Goal: Communication & Community: Answer question/provide support

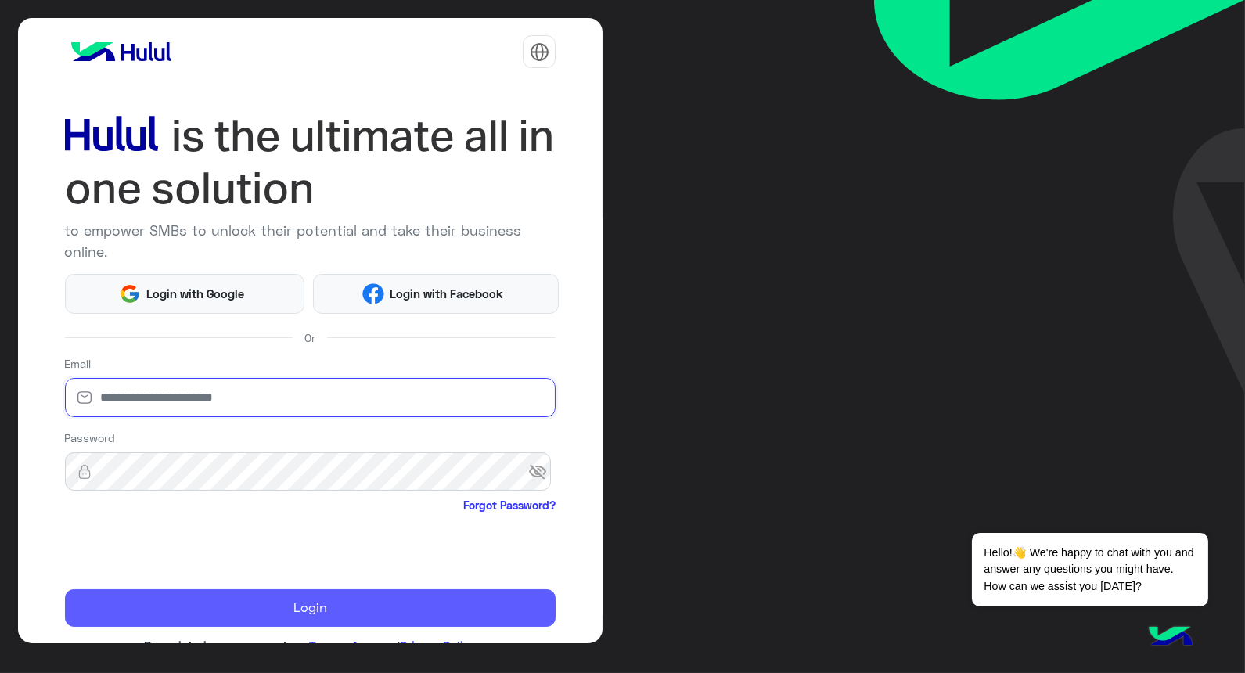
type input "**********"
click at [353, 606] on button "Login" at bounding box center [310, 608] width 491 height 38
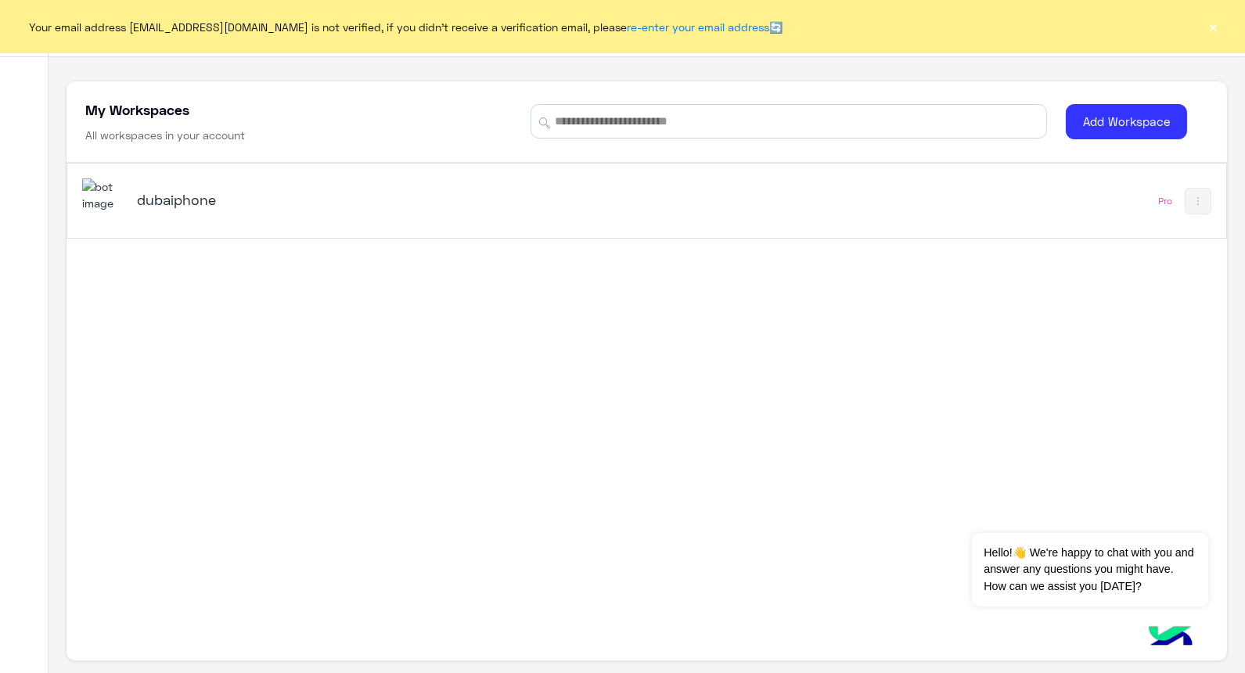
click at [800, 27] on button "×" at bounding box center [1214, 27] width 16 height 16
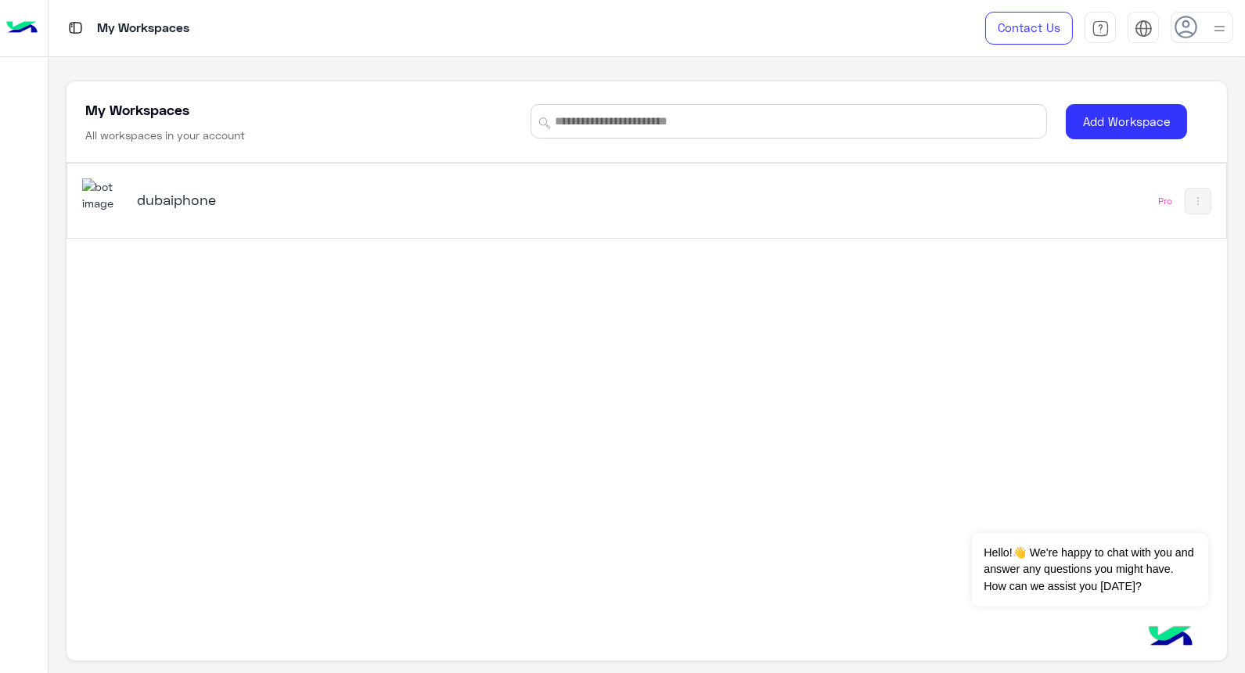
click at [185, 212] on div "dubaiphone" at bounding box center [421, 200] width 678 height 45
drag, startPoint x: 185, startPoint y: 212, endPoint x: 160, endPoint y: 206, distance: 26.6
click at [160, 206] on h5 "dubaiphone" at bounding box center [340, 199] width 406 height 19
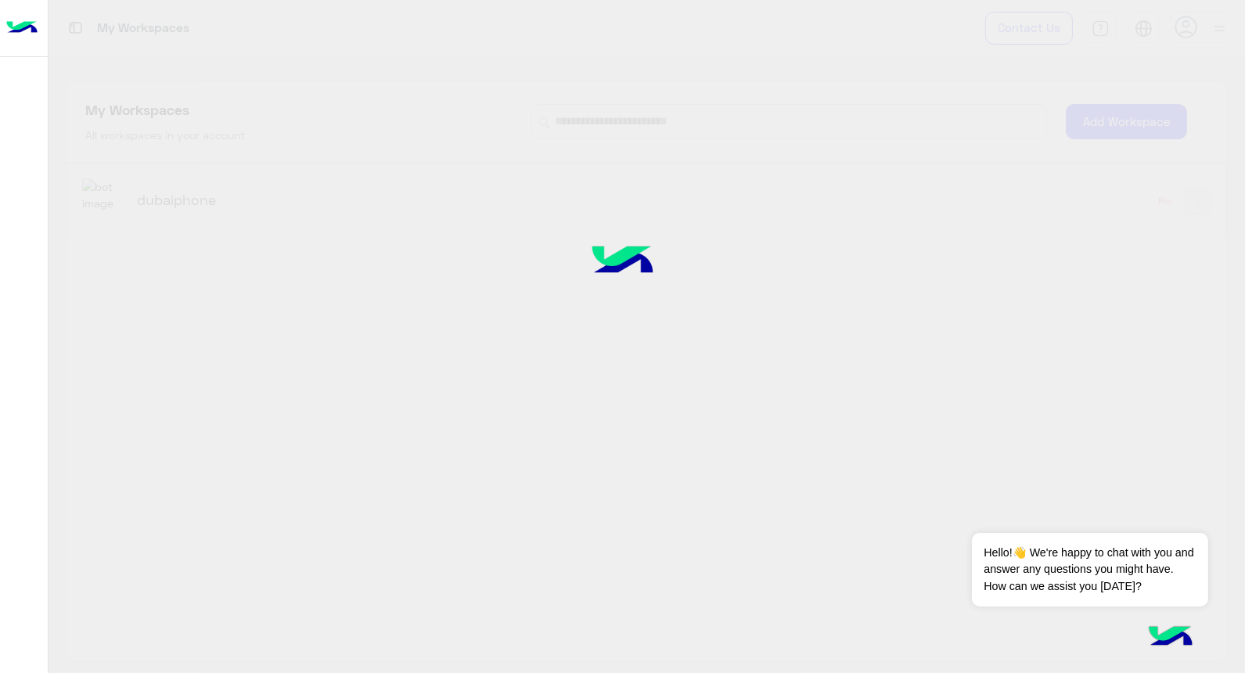
click at [160, 206] on div at bounding box center [622, 336] width 1245 height 673
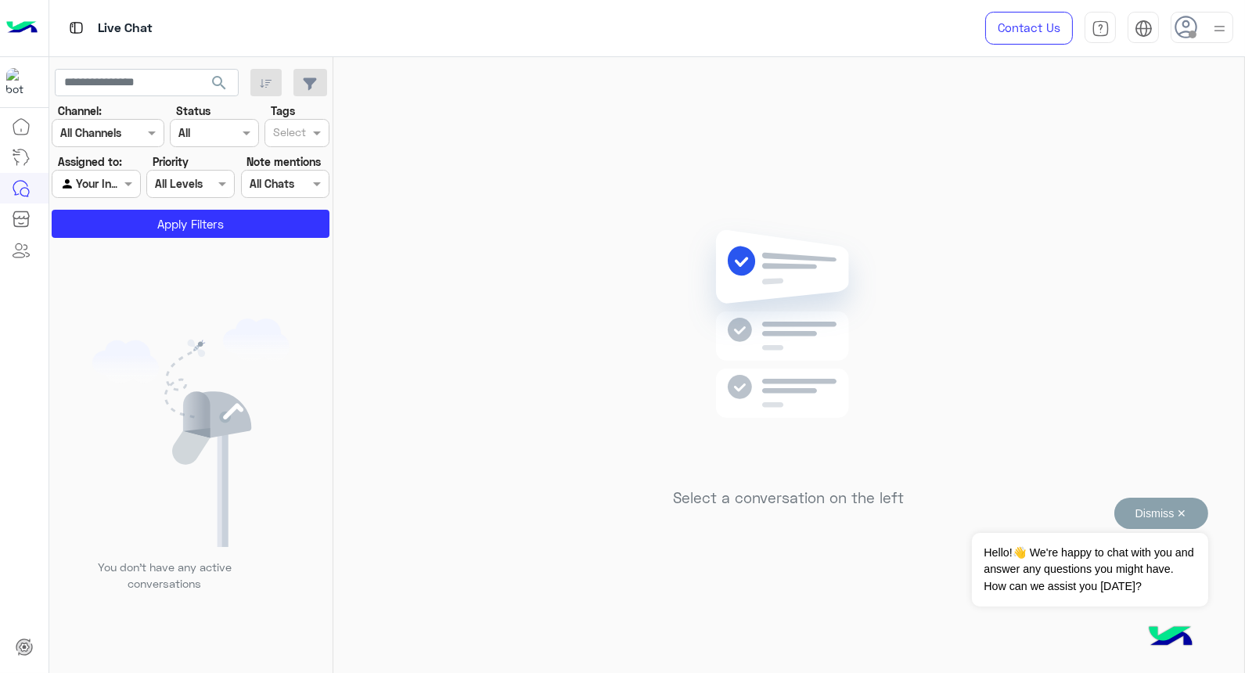
click at [800, 512] on button "Dismiss ✕" at bounding box center [1161, 513] width 94 height 31
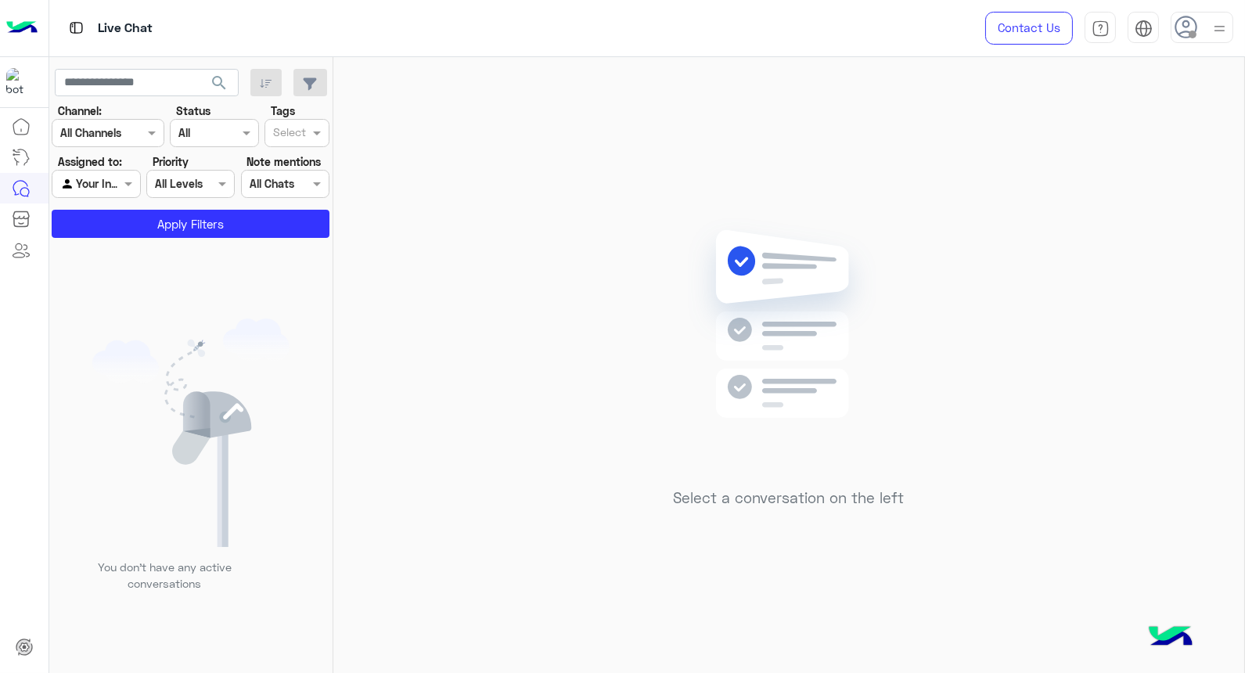
click at [800, 21] on div at bounding box center [1202, 27] width 63 height 31
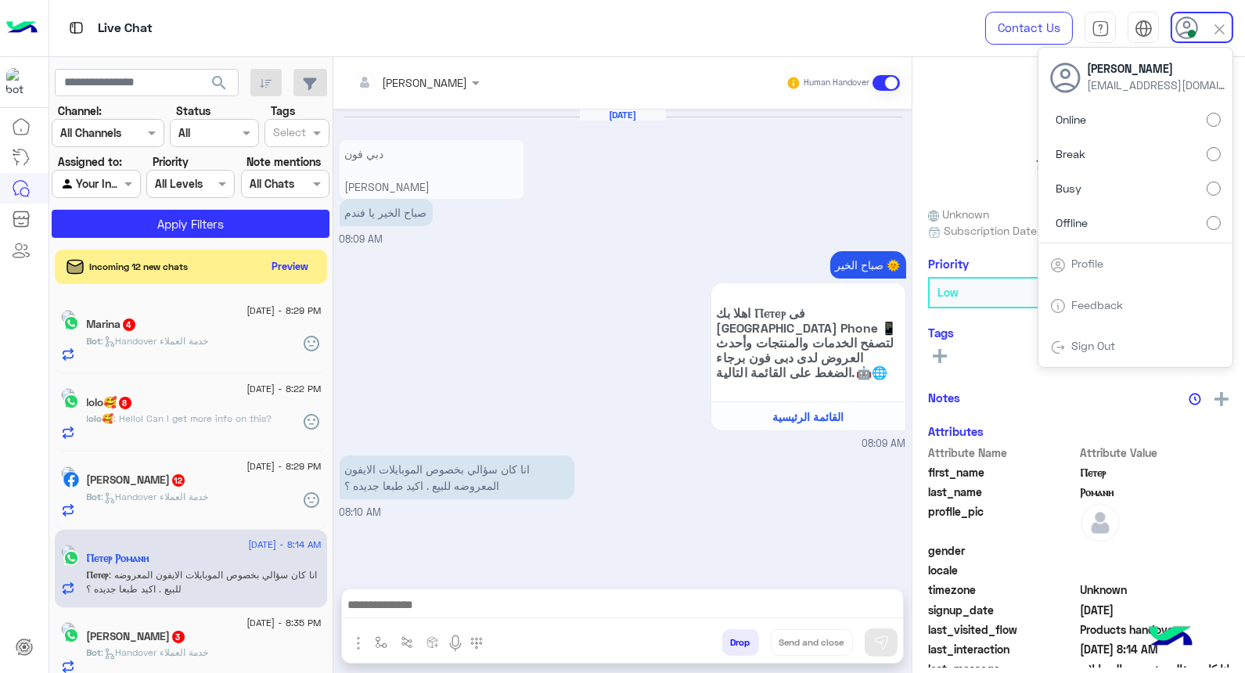
scroll to position [1561, 0]
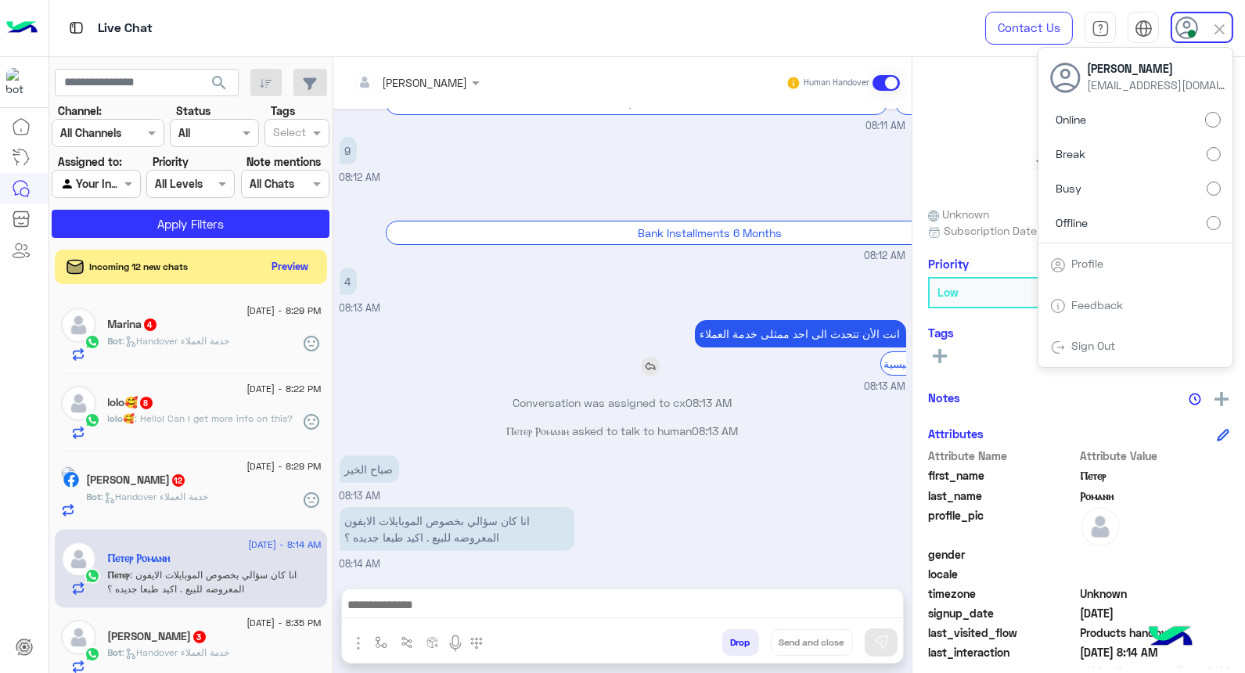
click at [628, 320] on div "انت الأن تتحدث الى [DATE] ممثلى خدمة العملاء القائمة الرئيسية" at bounding box center [756, 348] width 300 height 56
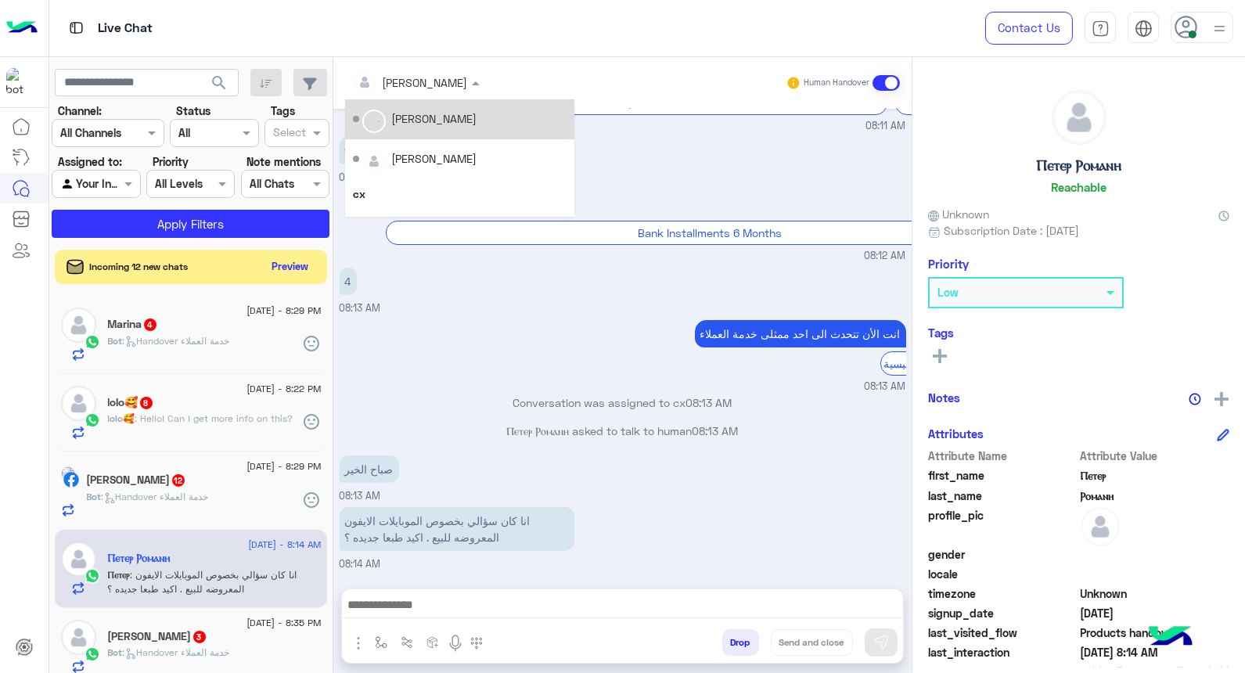
click at [405, 89] on div "[PERSON_NAME]" at bounding box center [425, 82] width 85 height 16
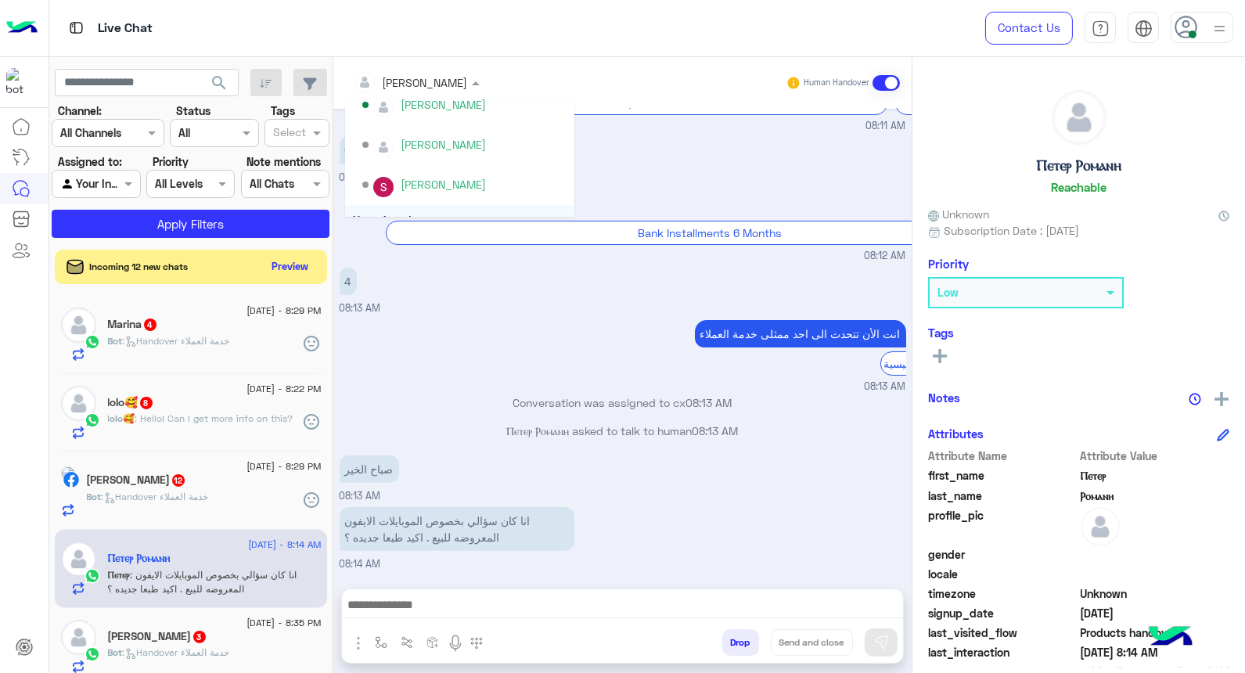
scroll to position [521, 0]
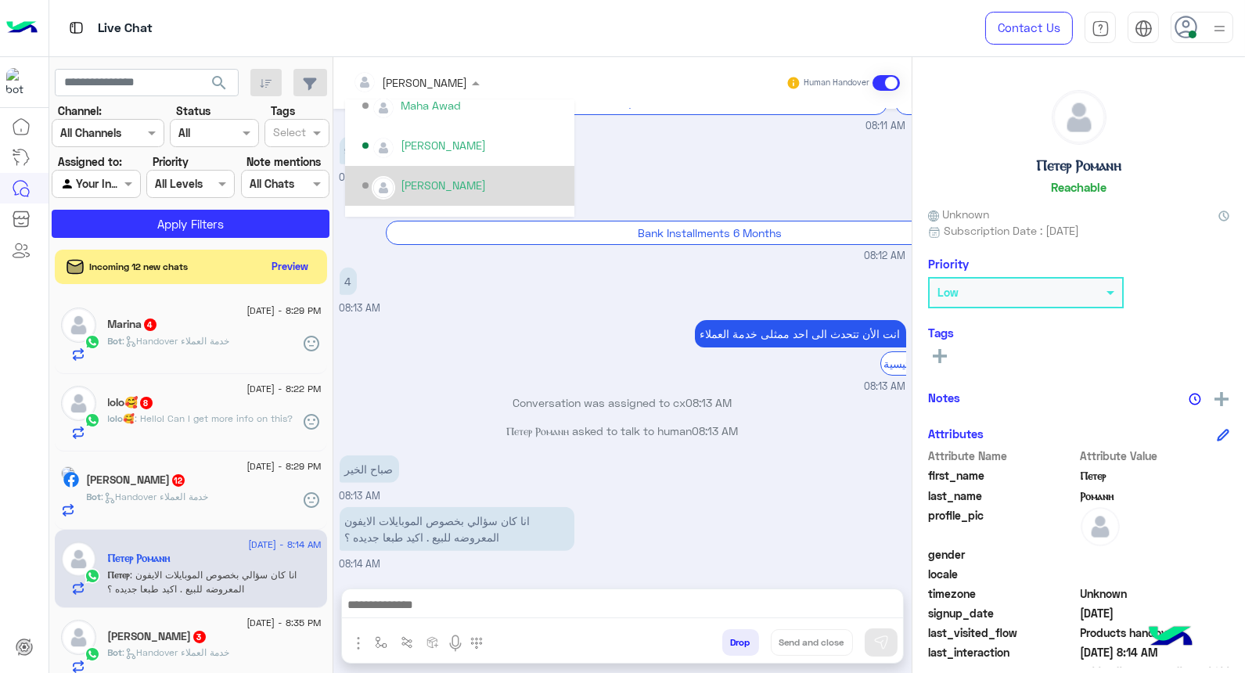
click at [538, 277] on div "4 08:13 AM" at bounding box center [623, 290] width 567 height 52
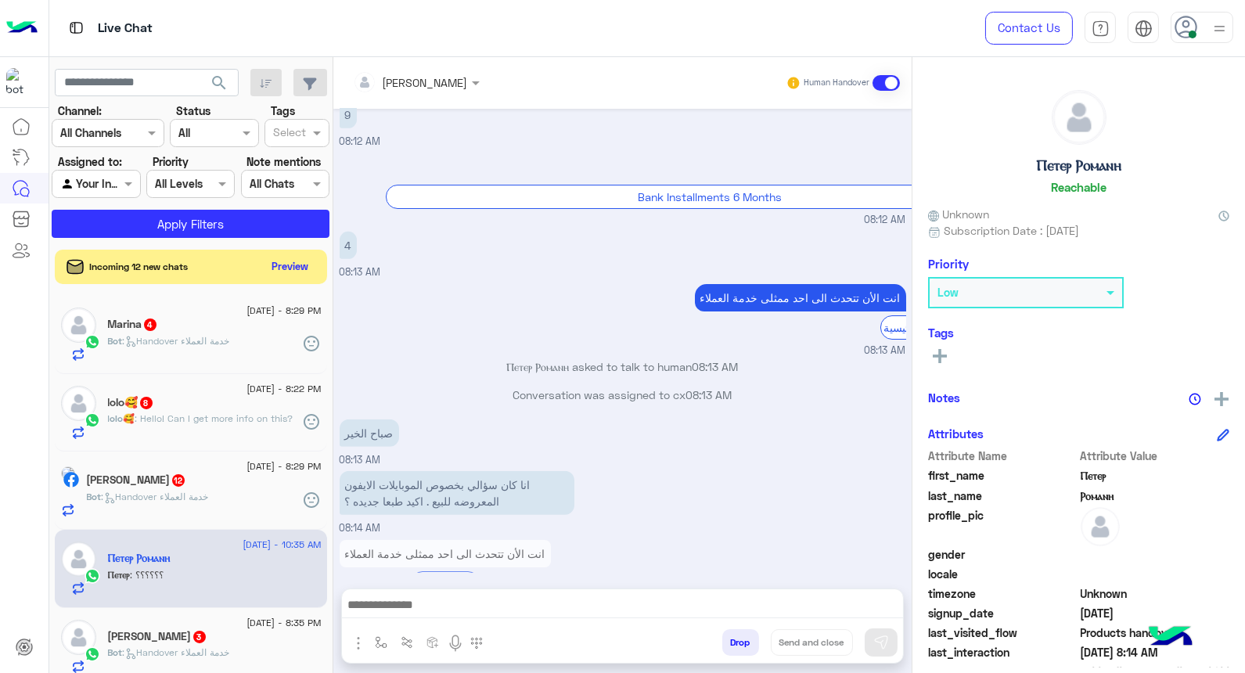
scroll to position [1675, 0]
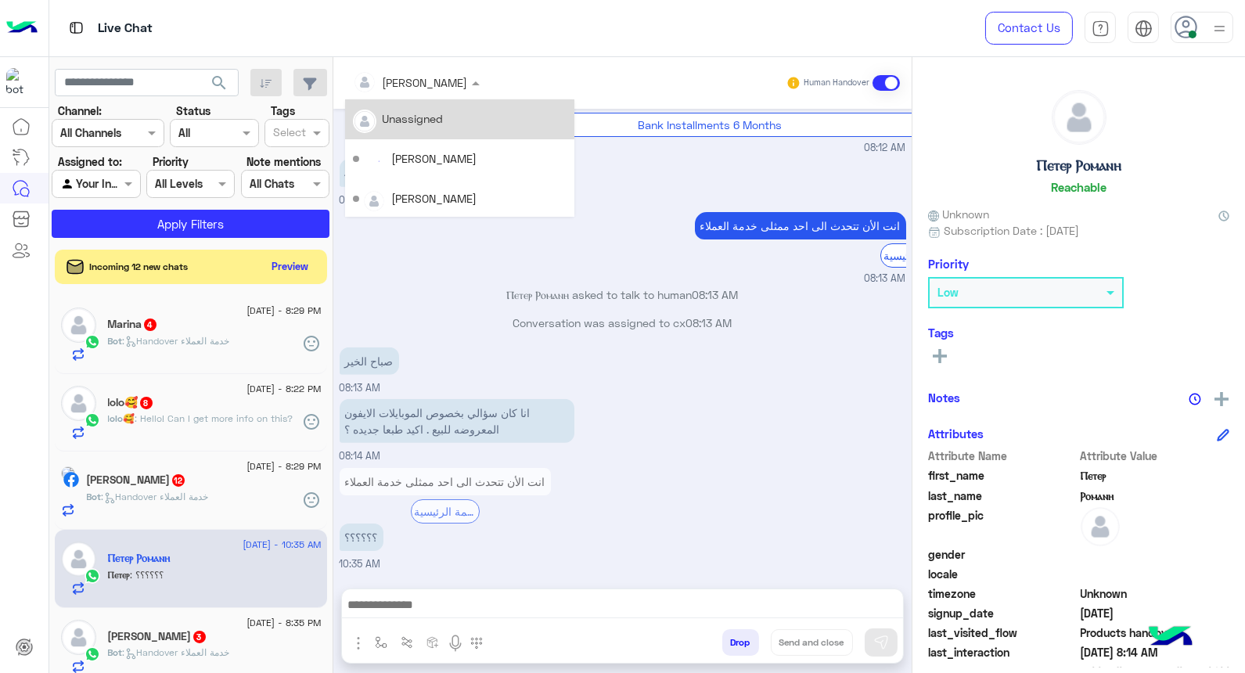
click at [423, 75] on div at bounding box center [416, 82] width 142 height 18
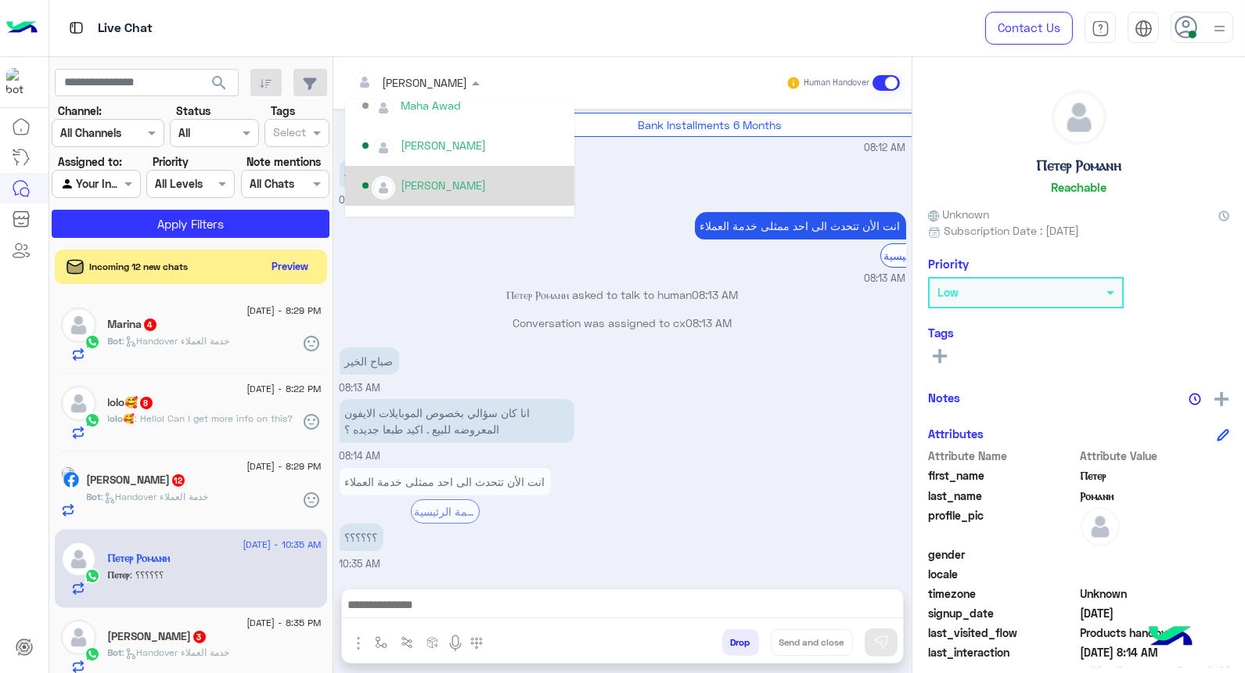
scroll to position [608, 0]
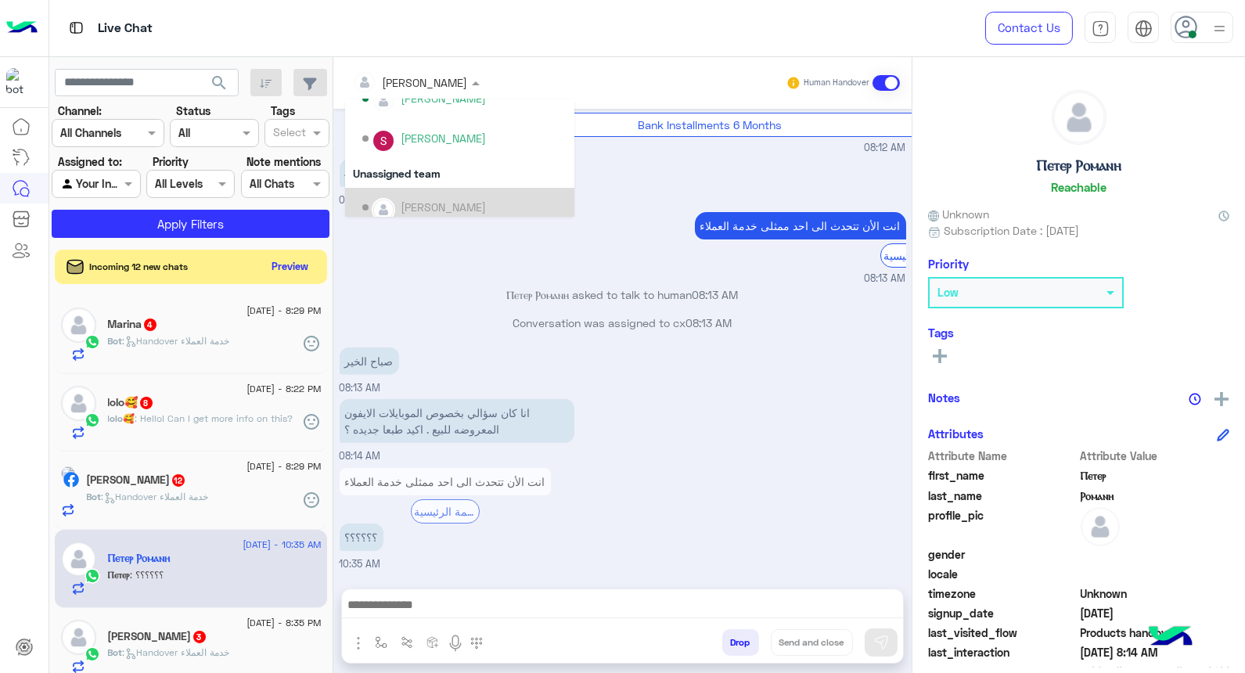
click at [606, 189] on div "4 08:13 AM" at bounding box center [623, 182] width 567 height 52
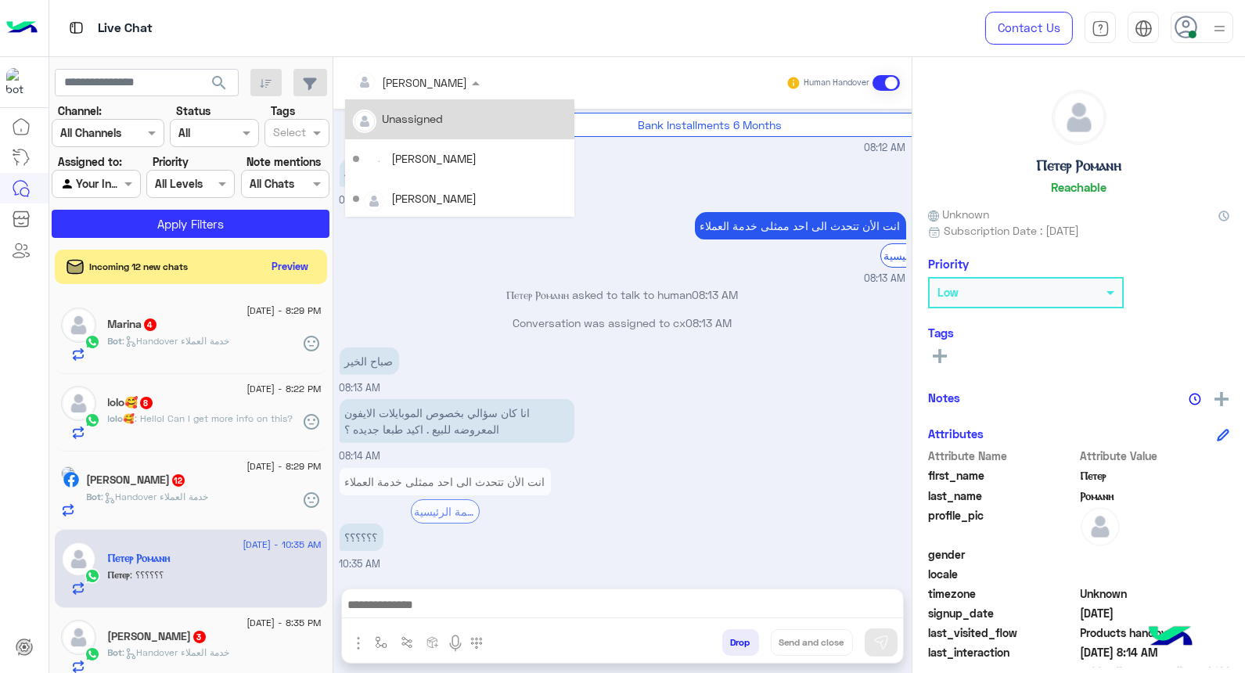
click at [442, 74] on div at bounding box center [416, 82] width 142 height 18
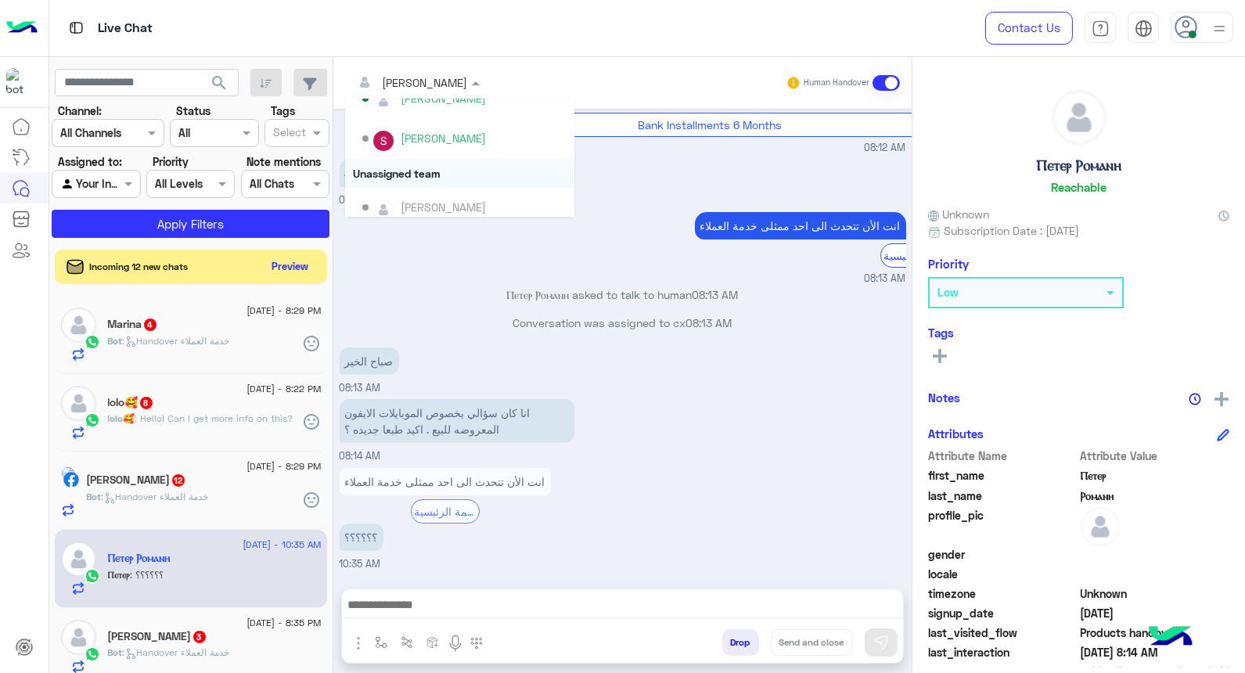
scroll to position [521, 0]
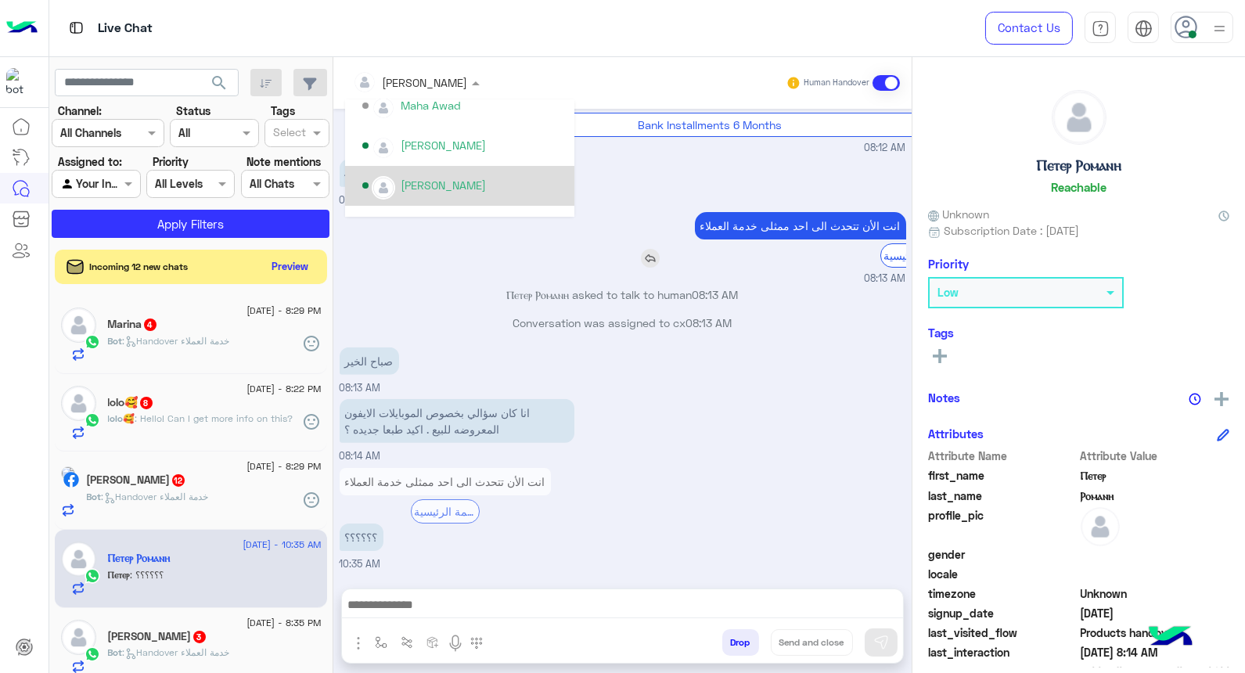
click at [642, 212] on div "انت الأن تتحدث الى [DATE] ممثلى خدمة العملاء القائمة الرئيسية" at bounding box center [756, 240] width 300 height 56
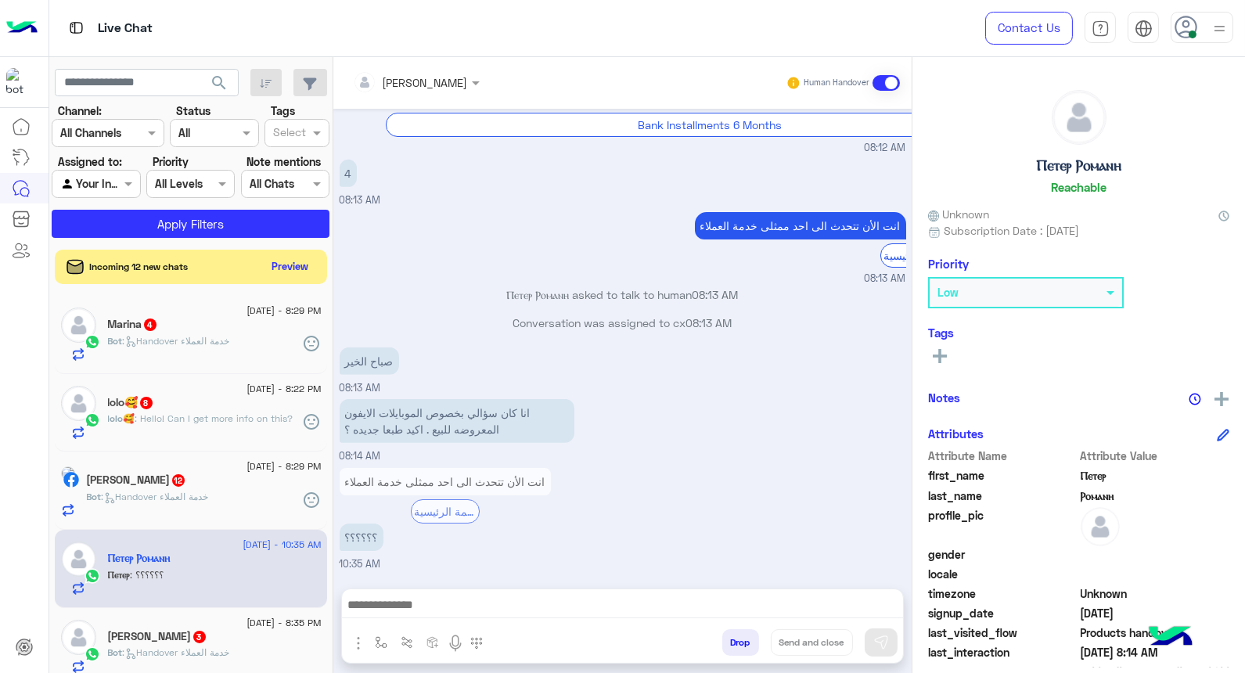
click at [800, 21] on img at bounding box center [1220, 29] width 20 height 20
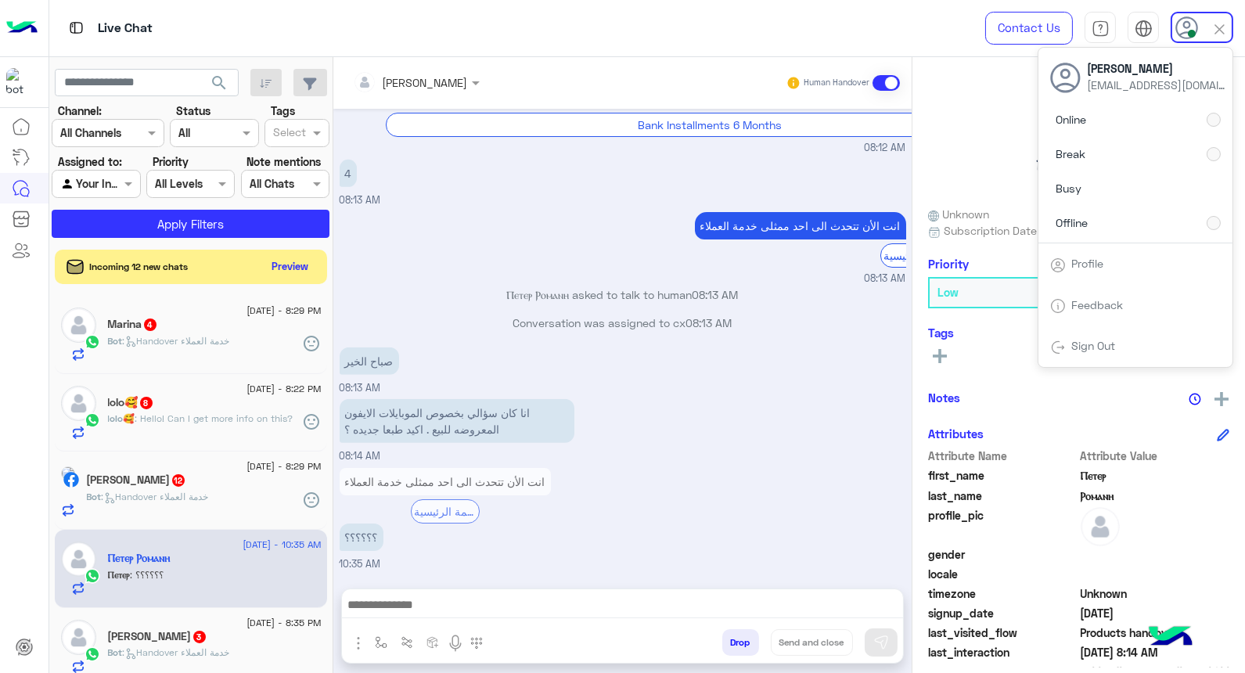
click at [472, 248] on div "انت الأن تتحدث الى [DATE] ممثلى خدمة العملاء القائمة الرئيسية 08:13 AM" at bounding box center [623, 247] width 567 height 78
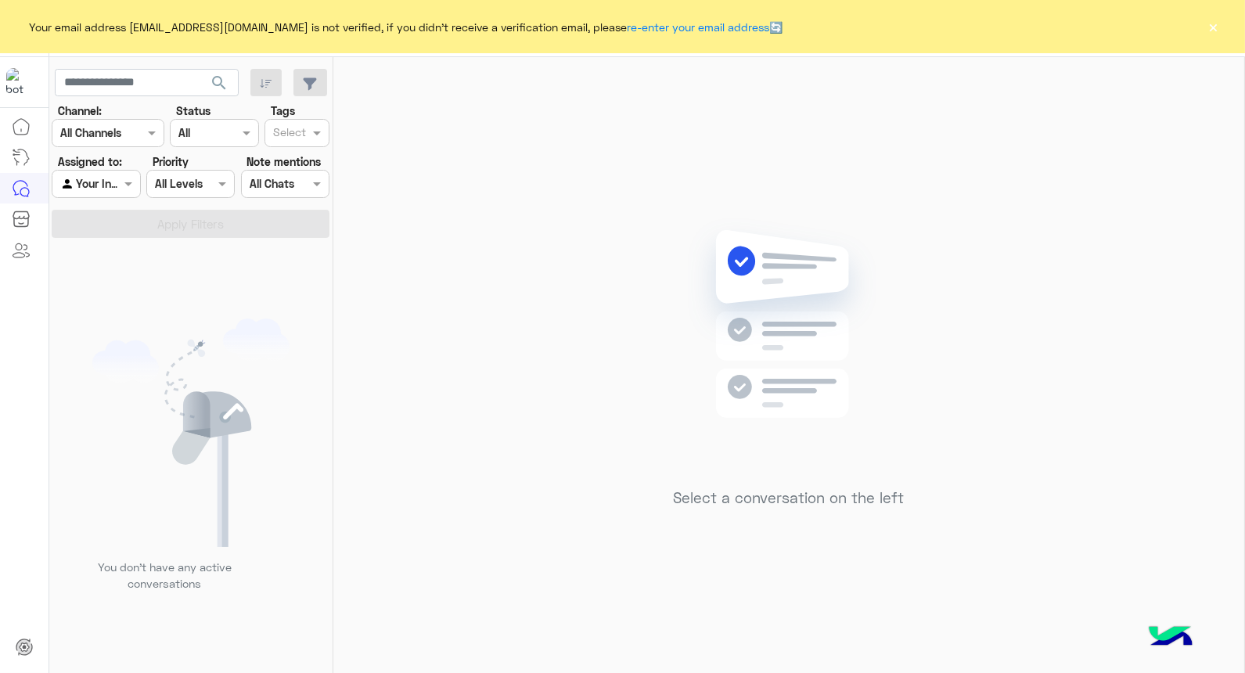
click at [1215, 31] on button "×" at bounding box center [1214, 27] width 16 height 16
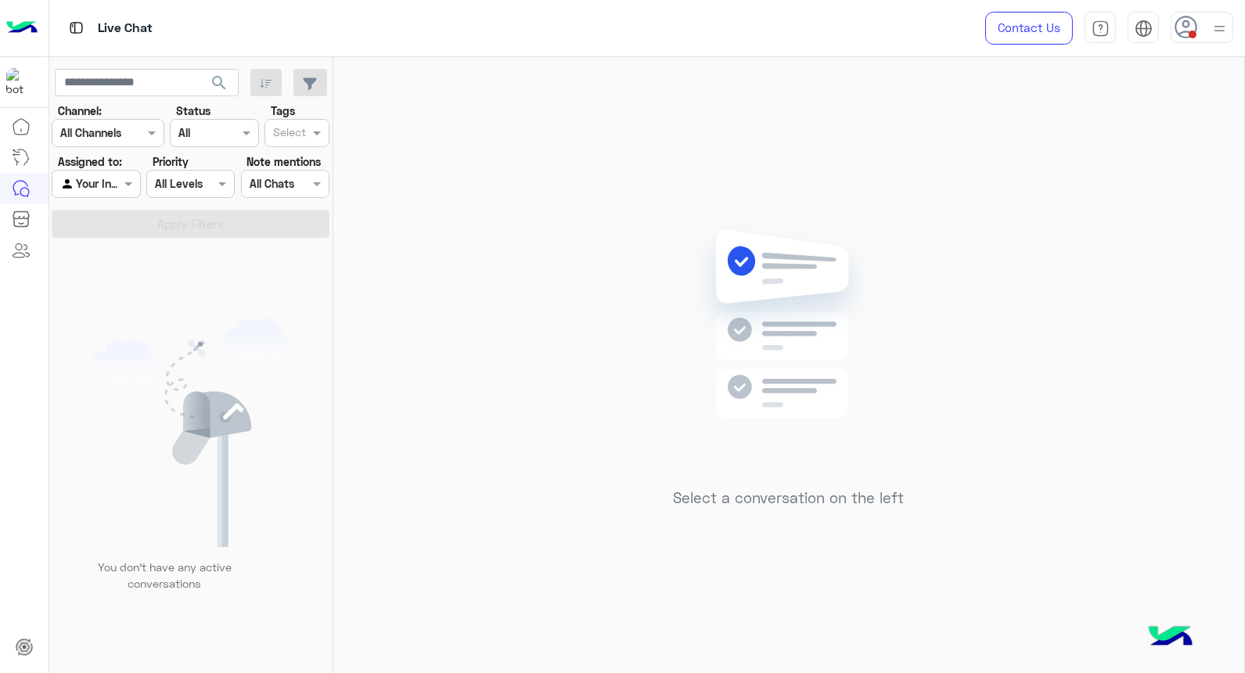
click at [1213, 24] on img at bounding box center [1220, 29] width 20 height 20
click at [449, 380] on div "Select a conversation on the left" at bounding box center [788, 368] width 911 height 622
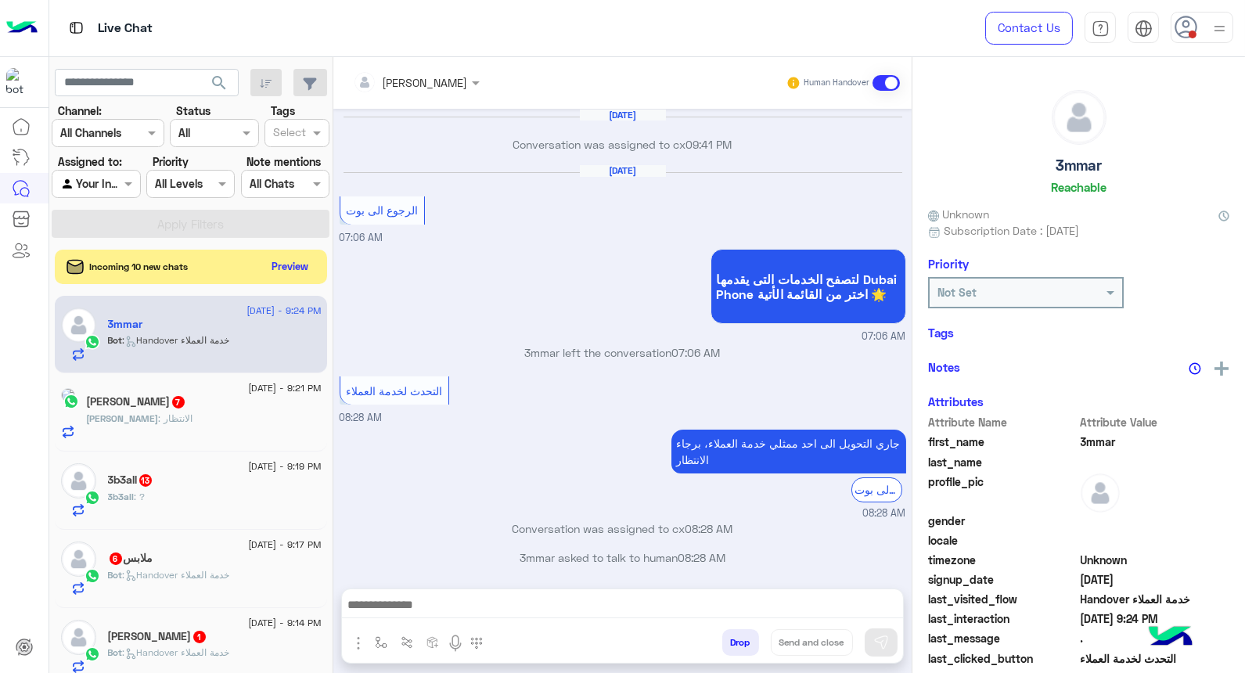
scroll to position [984, 0]
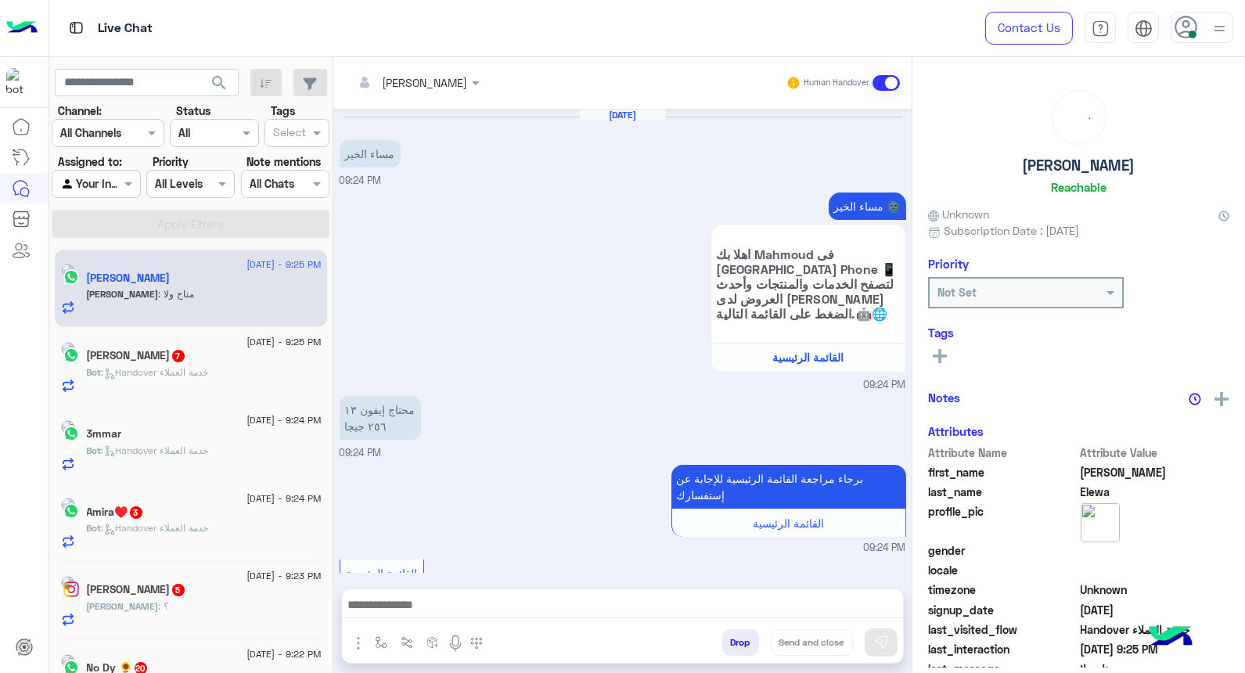
scroll to position [1113, 0]
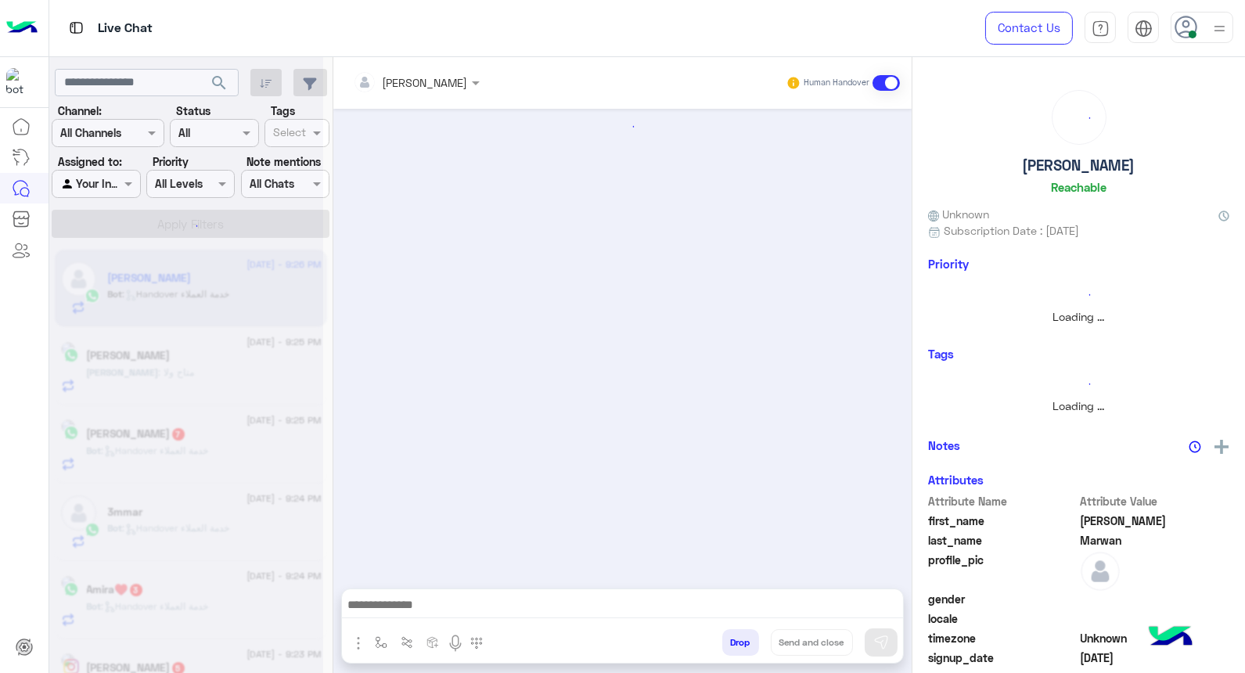
scroll to position [232, 0]
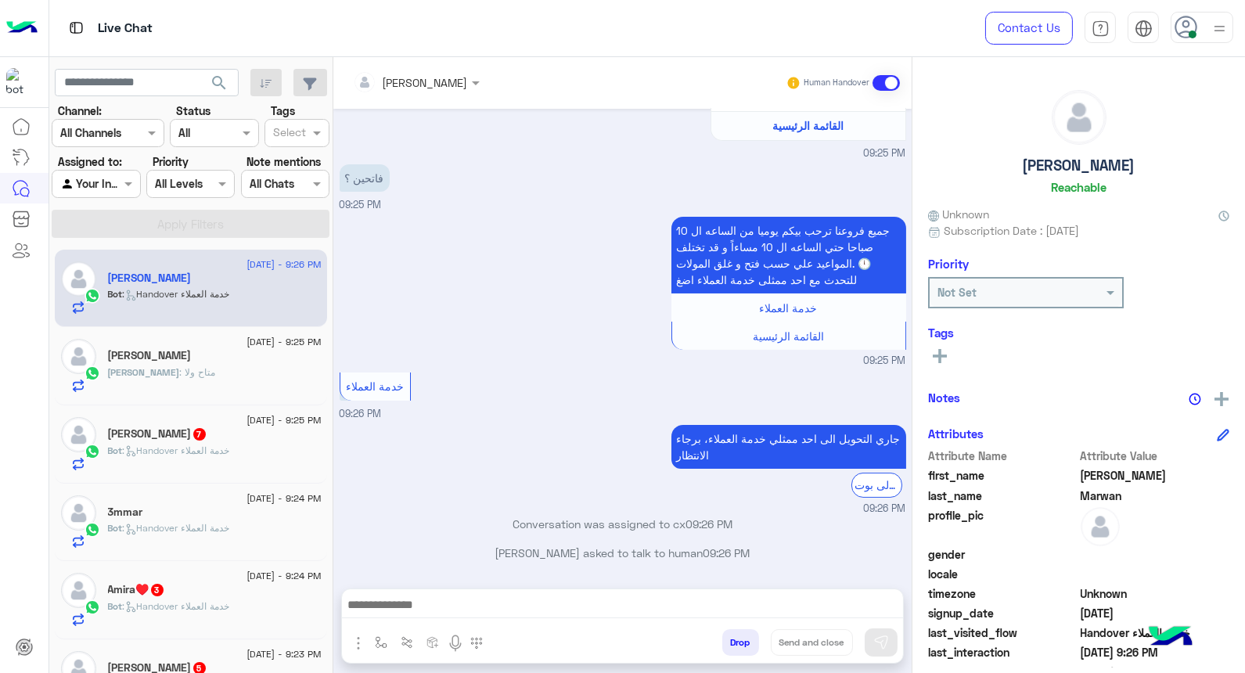
click at [1218, 30] on img at bounding box center [1220, 29] width 20 height 20
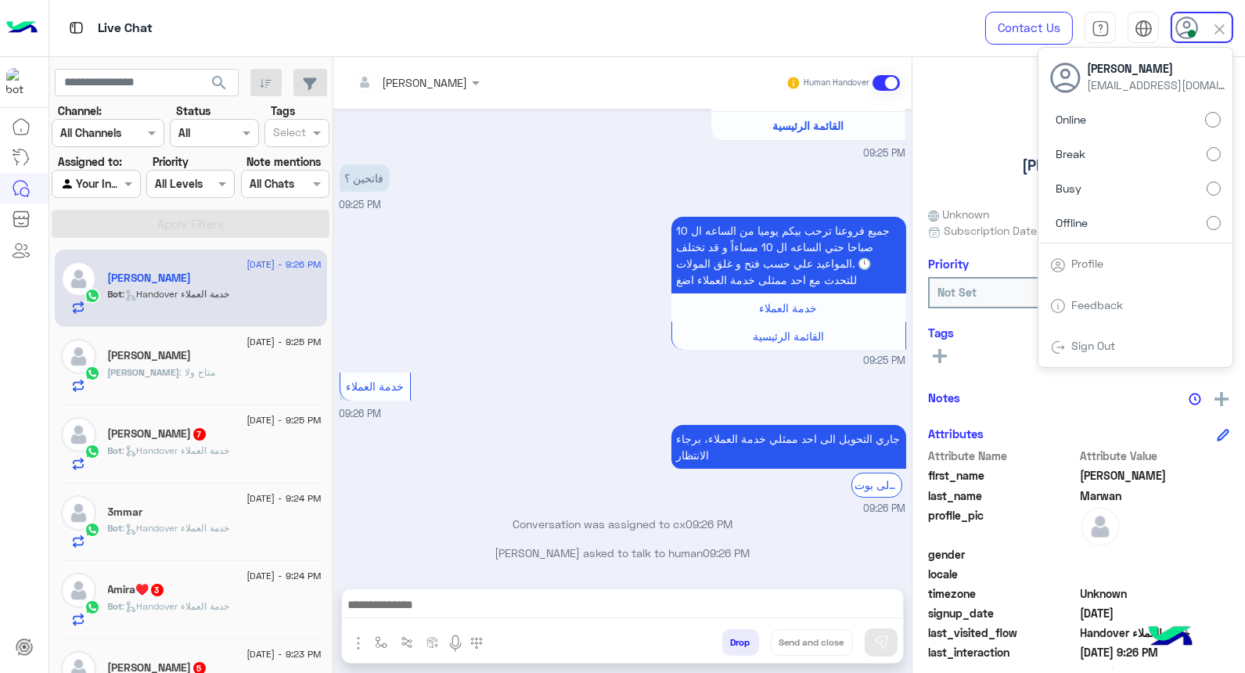
drag, startPoint x: 496, startPoint y: 214, endPoint x: 592, endPoint y: 364, distance: 177.8
click at [507, 225] on div "جميع فروعنا ترحب بيكم يوميا من الساعه ال 10 صباحا حتي الساعه ال 10 مساءاً و قد …" at bounding box center [623, 291] width 567 height 156
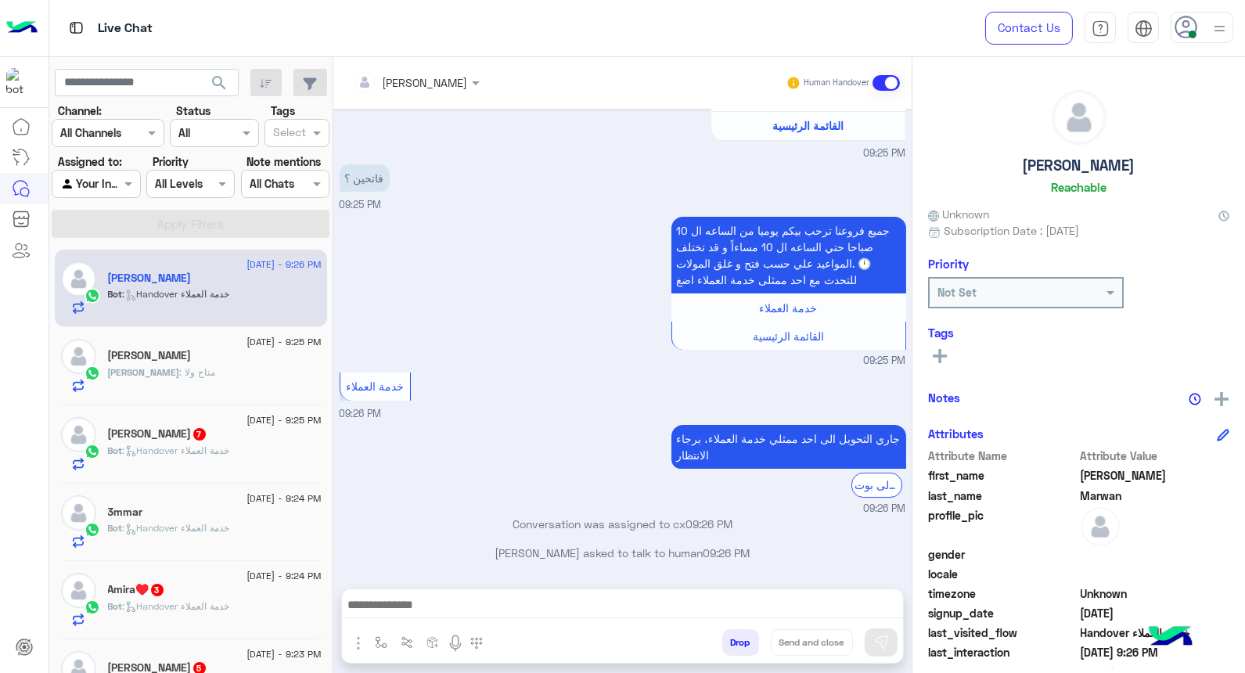
click at [438, 86] on div at bounding box center [416, 82] width 142 height 18
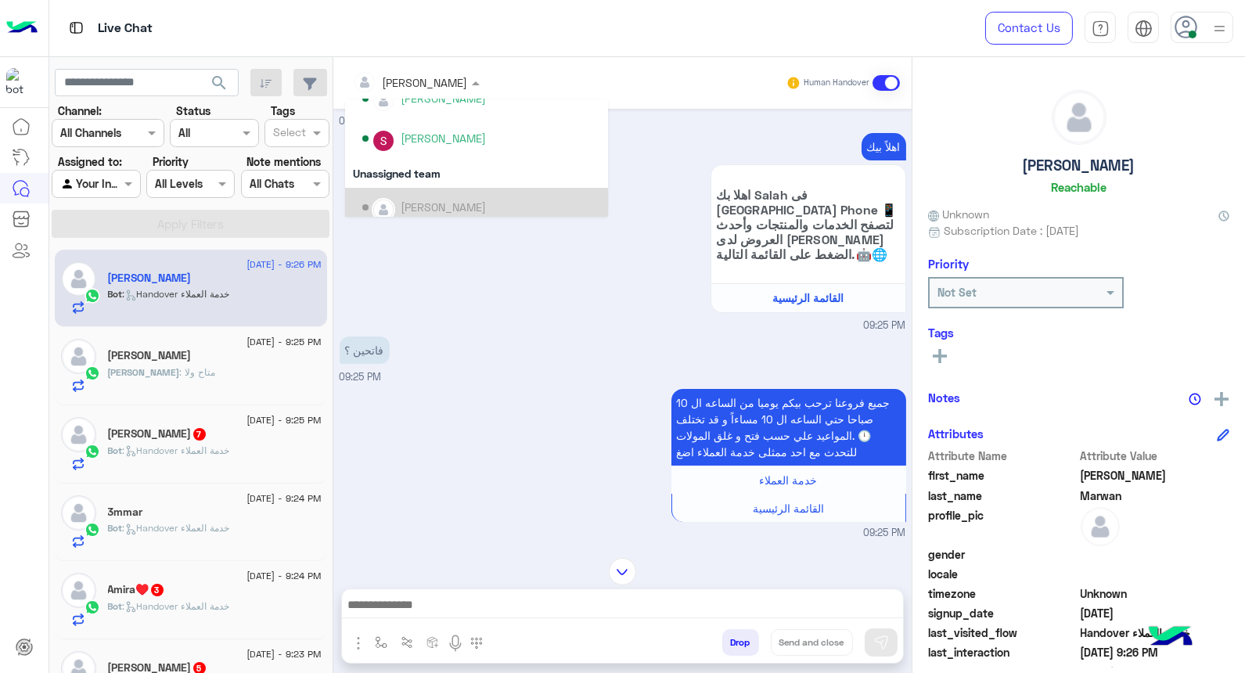
scroll to position [58, 0]
click at [489, 430] on div "جميع فروعنا ترحب بيكم يوميا من الساعه ال 10 صباحا حتي الساعه ال 10 مساءاً و قد …" at bounding box center [623, 465] width 567 height 156
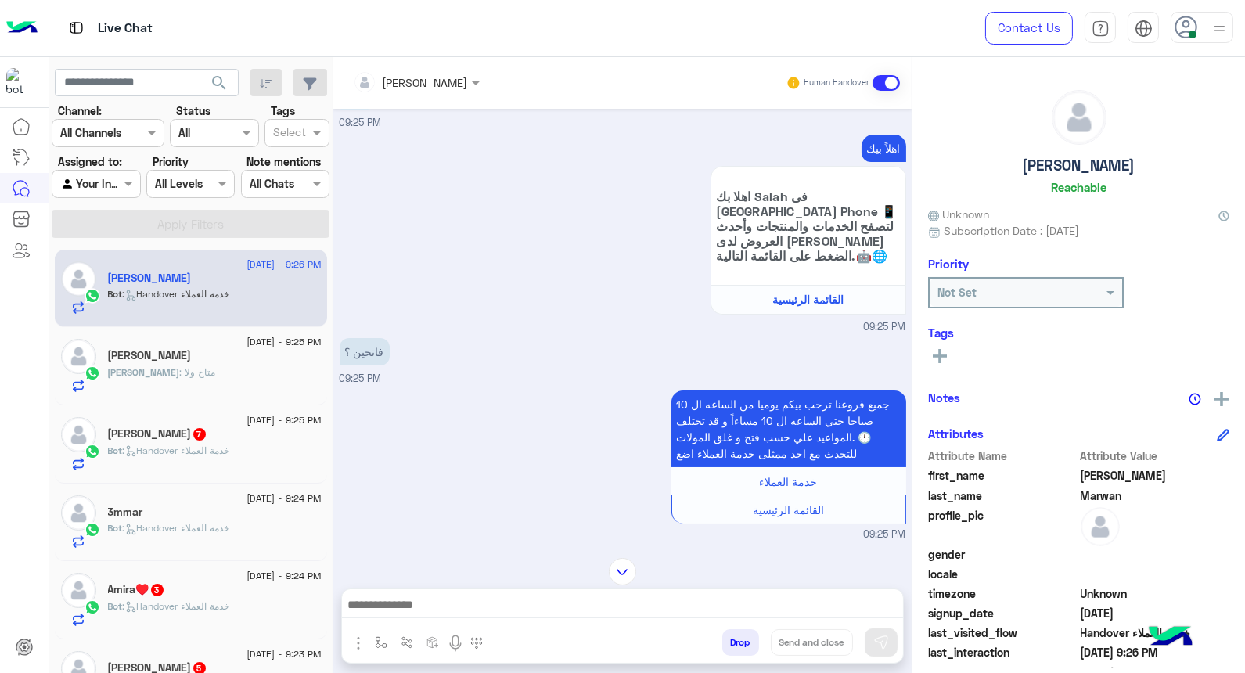
click at [431, 82] on div at bounding box center [416, 82] width 142 height 18
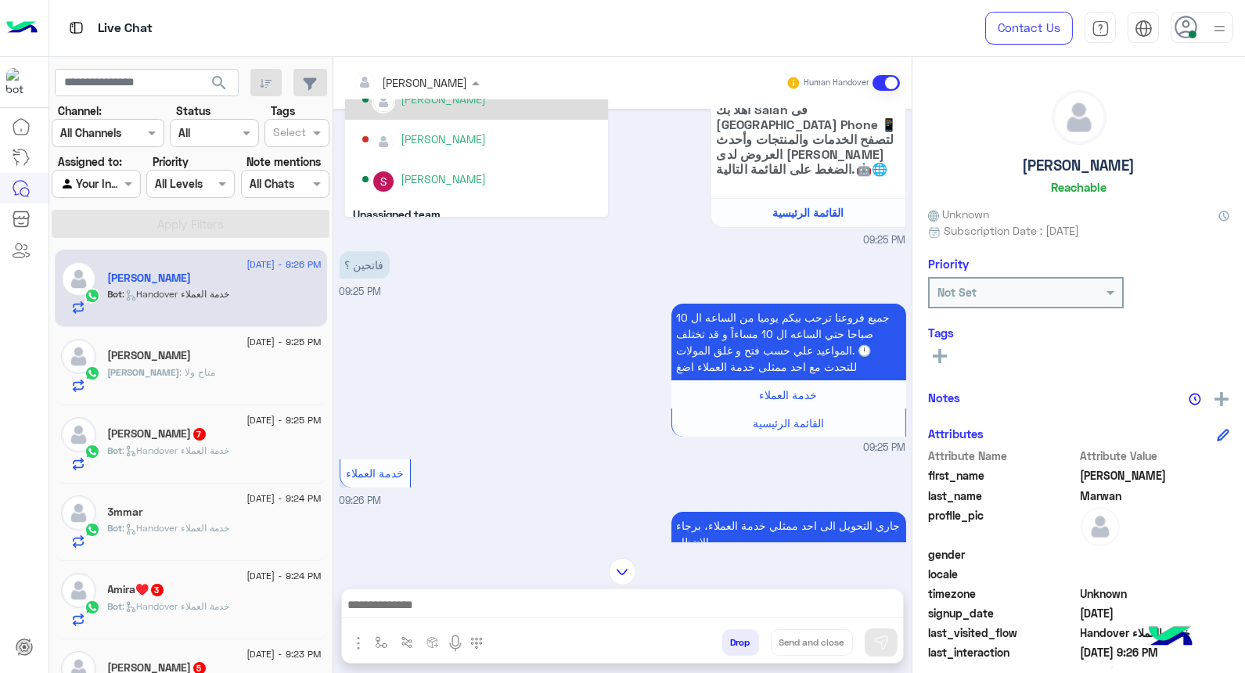
scroll to position [608, 0]
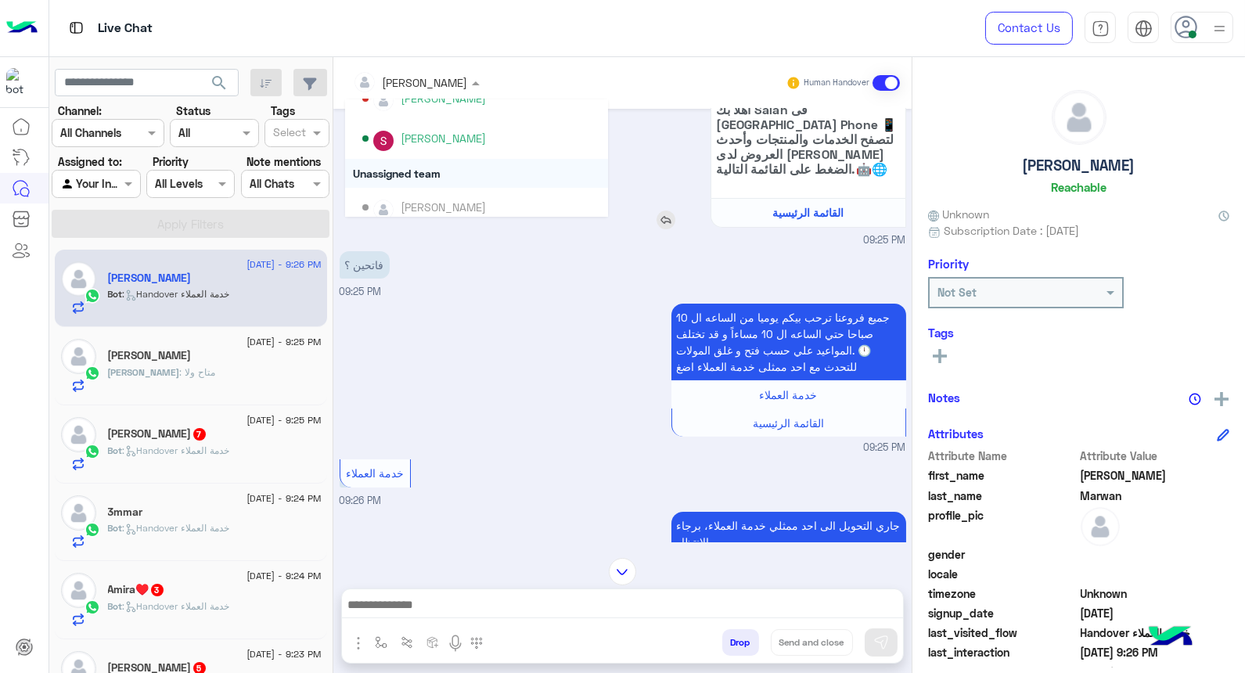
click at [628, 210] on div "اهلا بك Salah فى Dubai Phone 📱 لتصفح الخدمات والمنتجات وأحدث العروض لدى دبى فون…" at bounding box center [763, 154] width 285 height 150
